Goal: Information Seeking & Learning: Learn about a topic

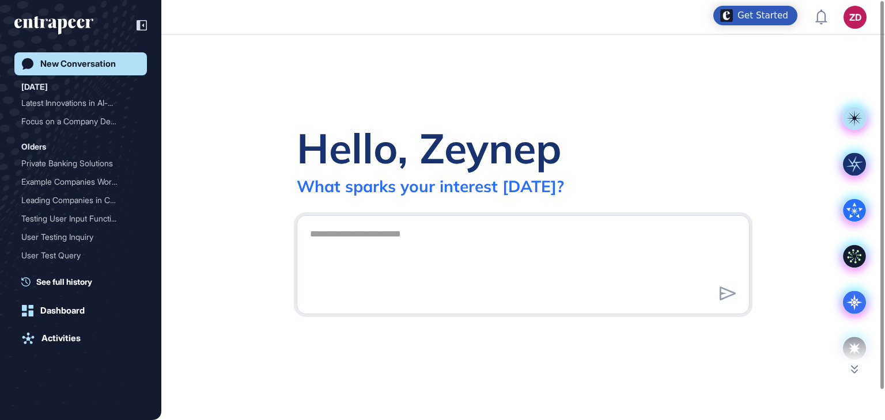
click at [83, 21] on icon "entrapeer-logo" at bounding box center [49, 23] width 70 height 10
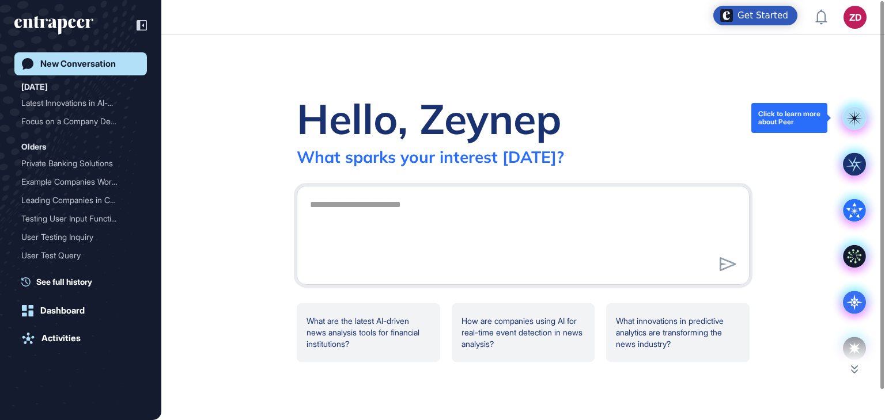
click at [856, 124] on rect at bounding box center [854, 118] width 23 height 23
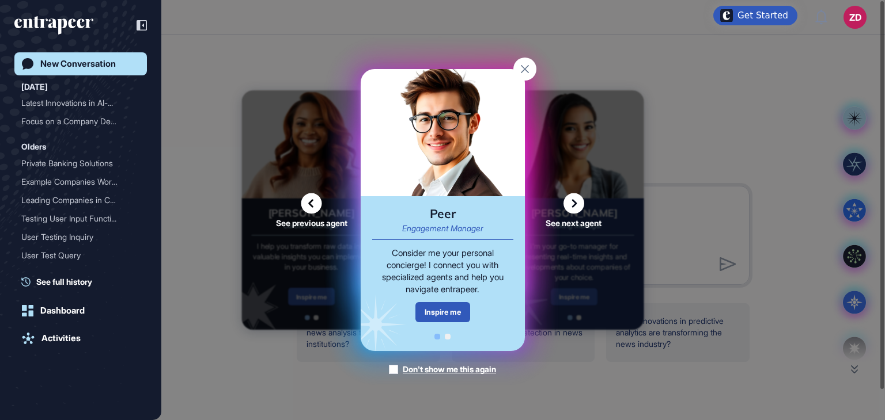
click at [521, 70] on rect at bounding box center [524, 69] width 23 height 23
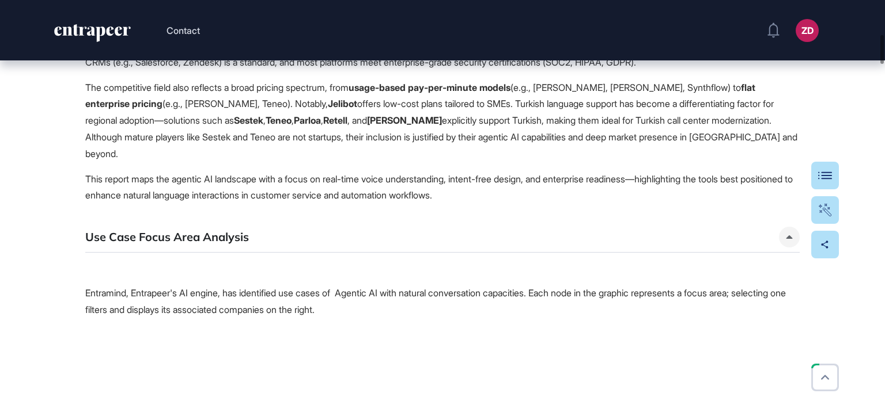
scroll to position [691, 0]
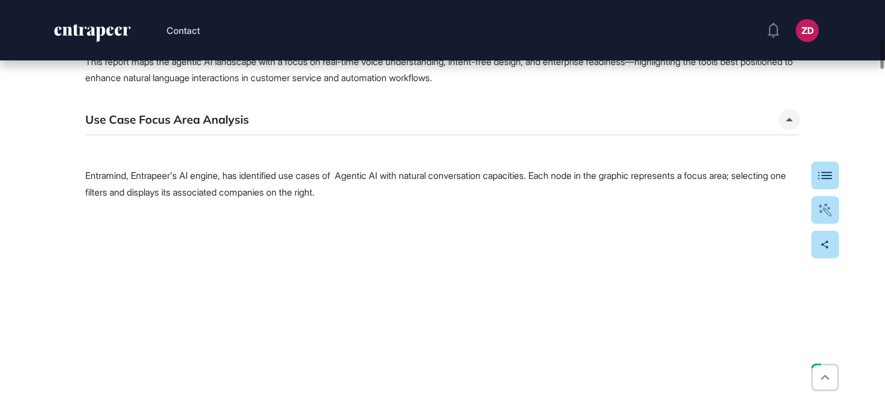
scroll to position [576, 0]
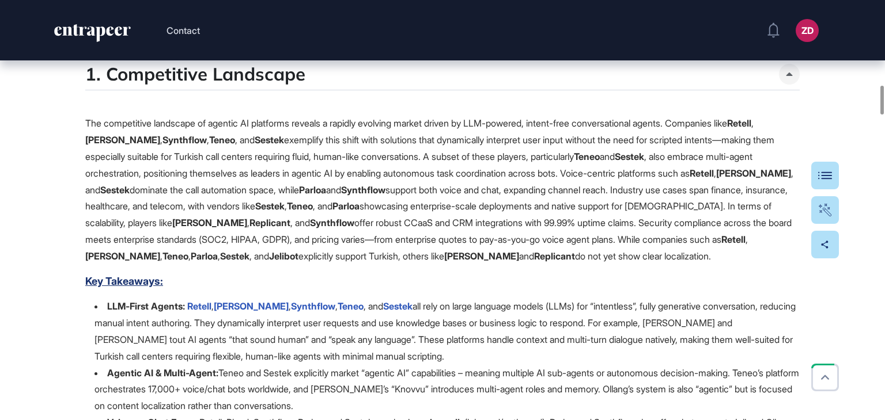
scroll to position [1267, 0]
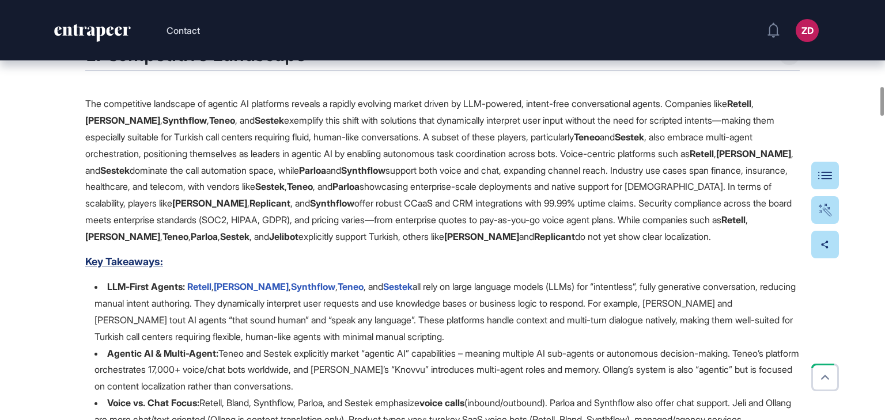
click at [131, 268] on u "Key Takeaways:" at bounding box center [124, 262] width 78 height 12
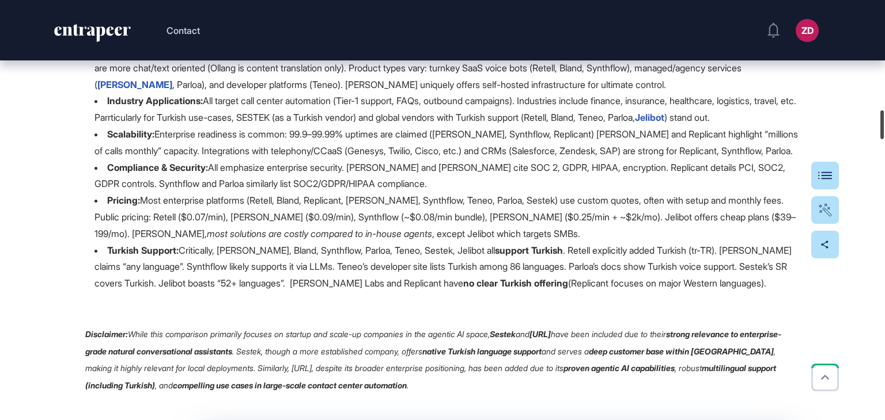
scroll to position [1585, 0]
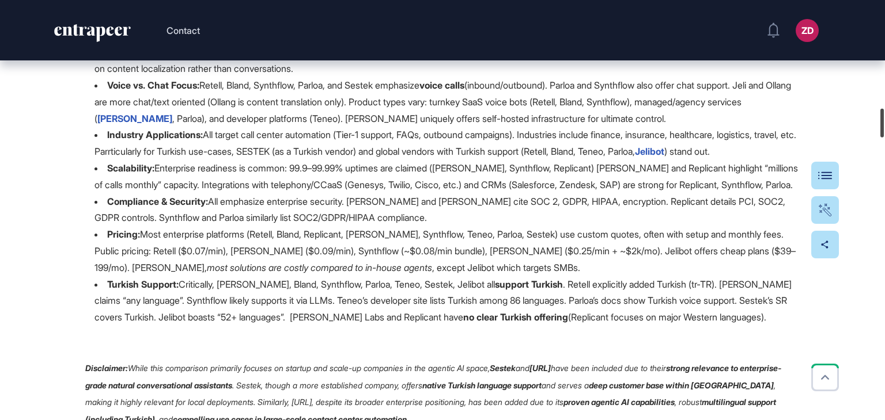
drag, startPoint x: 882, startPoint y: 362, endPoint x: 884, endPoint y: 118, distance: 244.2
click at [884, 118] on div at bounding box center [881, 123] width 3 height 29
